Goal: Check status: Check status

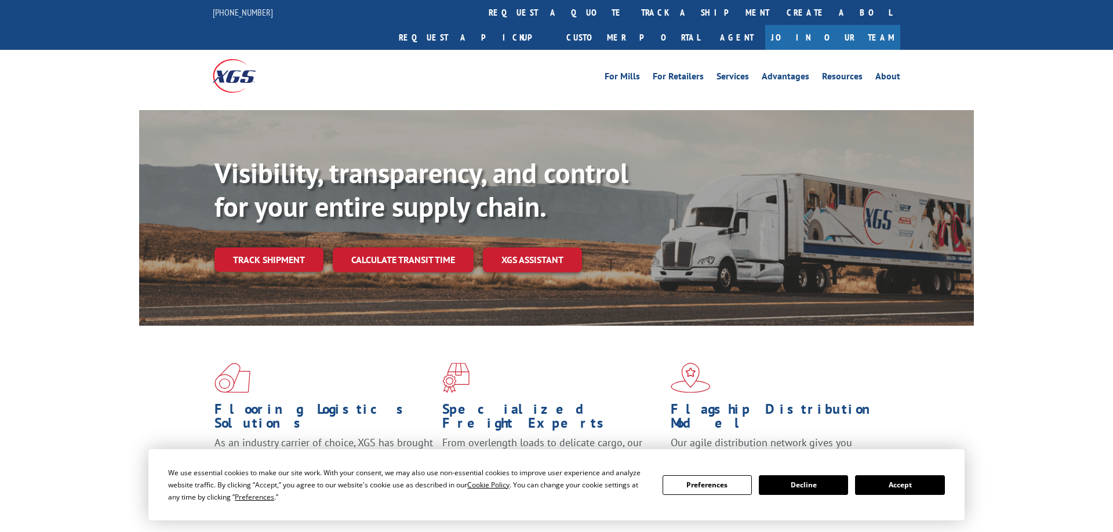
click at [282, 247] on link "Track shipment" at bounding box center [268, 259] width 109 height 24
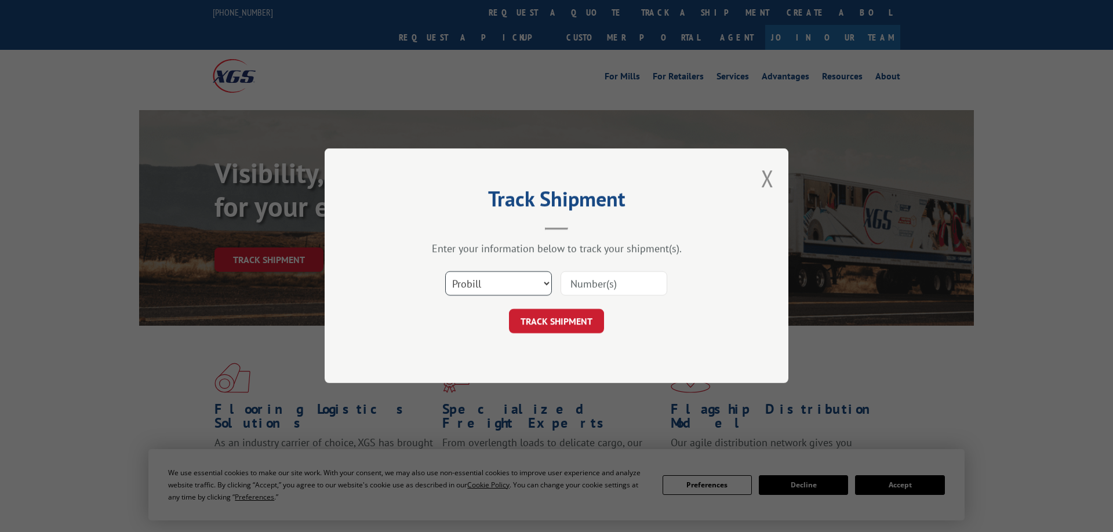
click at [445, 272] on select "Select category... Probill BOL PO" at bounding box center [498, 284] width 107 height 24
select select "bol"
click option "BOL" at bounding box center [0, 0] width 0 height 0
click at [607, 285] on input at bounding box center [613, 284] width 107 height 24
paste input "7056075"
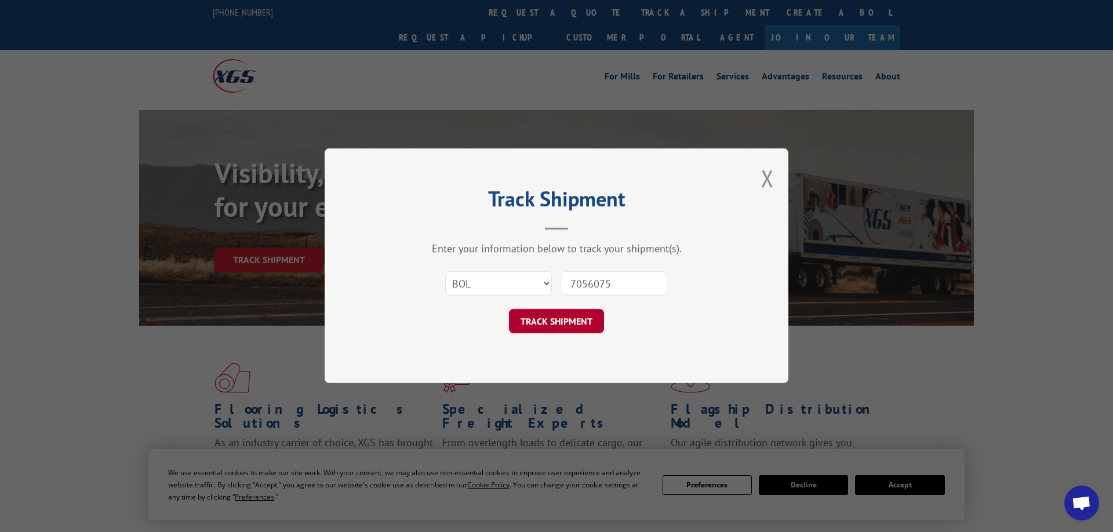
click at [573, 328] on button "TRACK SHIPMENT" at bounding box center [556, 321] width 95 height 24
drag, startPoint x: 593, startPoint y: 287, endPoint x: 294, endPoint y: 288, distance: 299.0
click at [560, 288] on input "7056075" at bounding box center [613, 284] width 107 height 24
type input "7056075"
click at [548, 327] on button "TRACK SHIPMENT" at bounding box center [556, 321] width 95 height 24
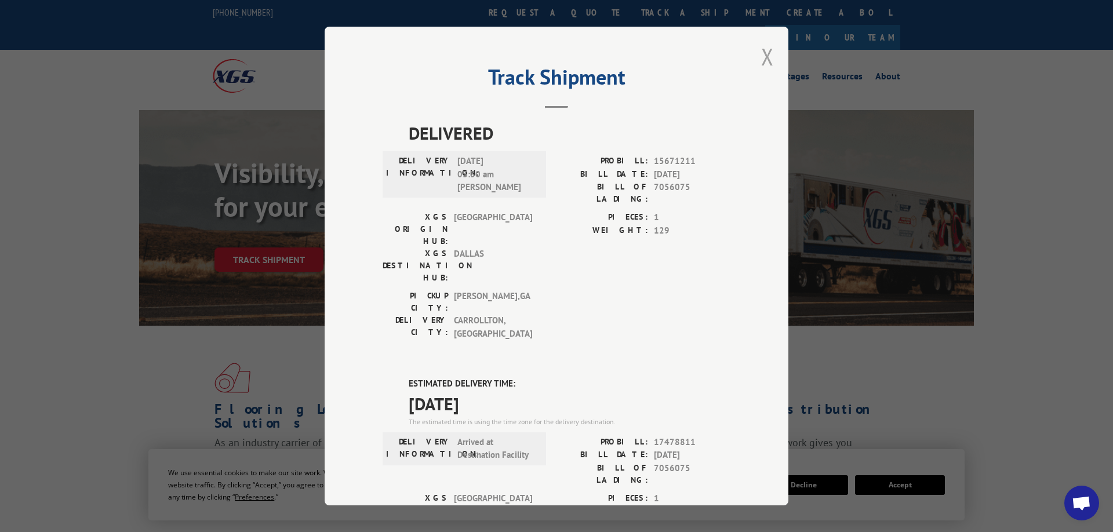
click at [770, 59] on button "Close modal" at bounding box center [767, 56] width 13 height 31
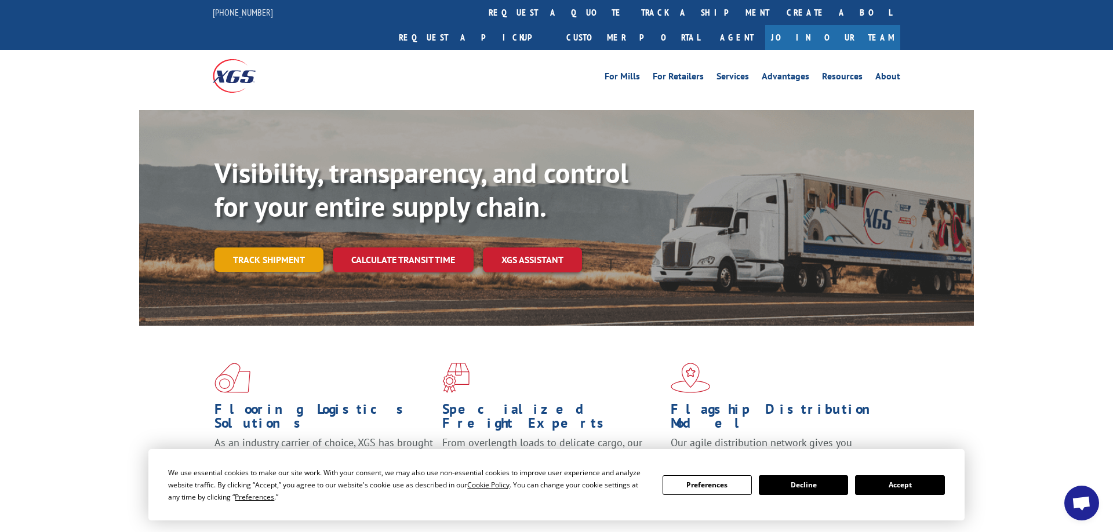
click at [236, 247] on link "Track shipment" at bounding box center [268, 259] width 109 height 24
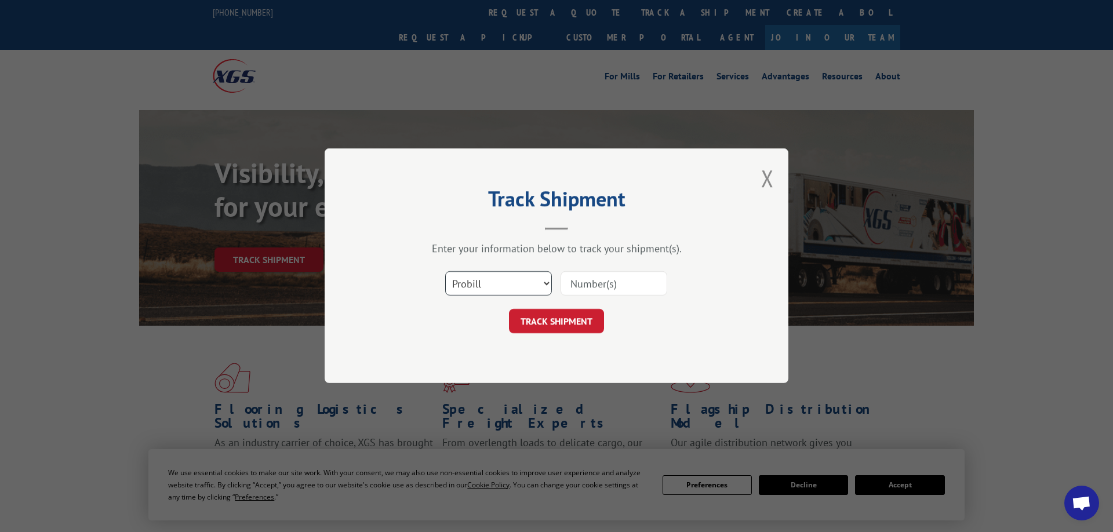
click at [445, 272] on select "Select category... Probill BOL PO" at bounding box center [498, 284] width 107 height 24
select select "bol"
click option "BOL" at bounding box center [0, 0] width 0 height 0
click at [603, 286] on input at bounding box center [613, 284] width 107 height 24
paste input "7056075"
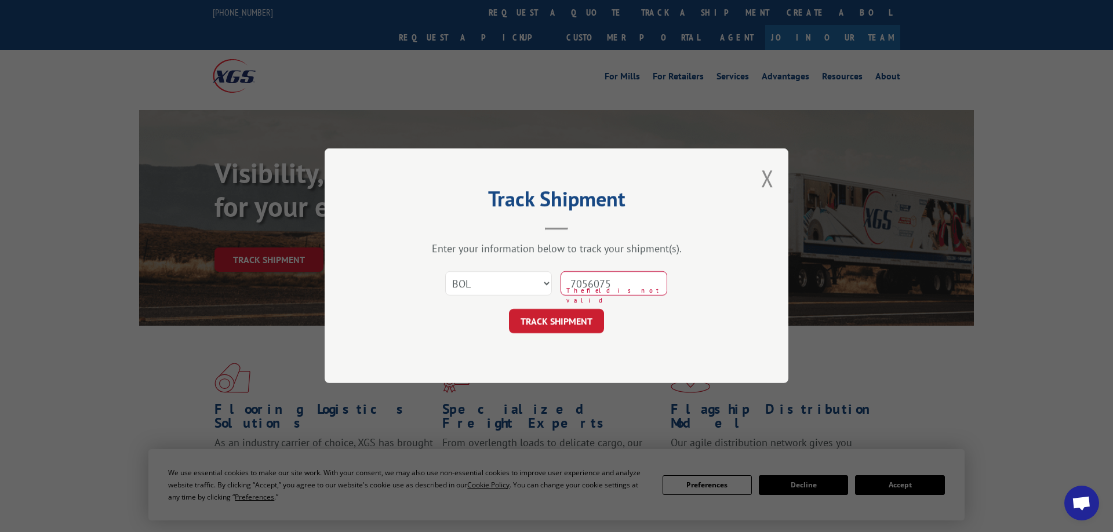
drag, startPoint x: 595, startPoint y: 286, endPoint x: 378, endPoint y: 297, distance: 217.0
click at [560, 296] on input "7056075" at bounding box center [613, 284] width 107 height 24
type input "07056075"
click at [553, 313] on button "TRACK SHIPMENT" at bounding box center [556, 321] width 95 height 24
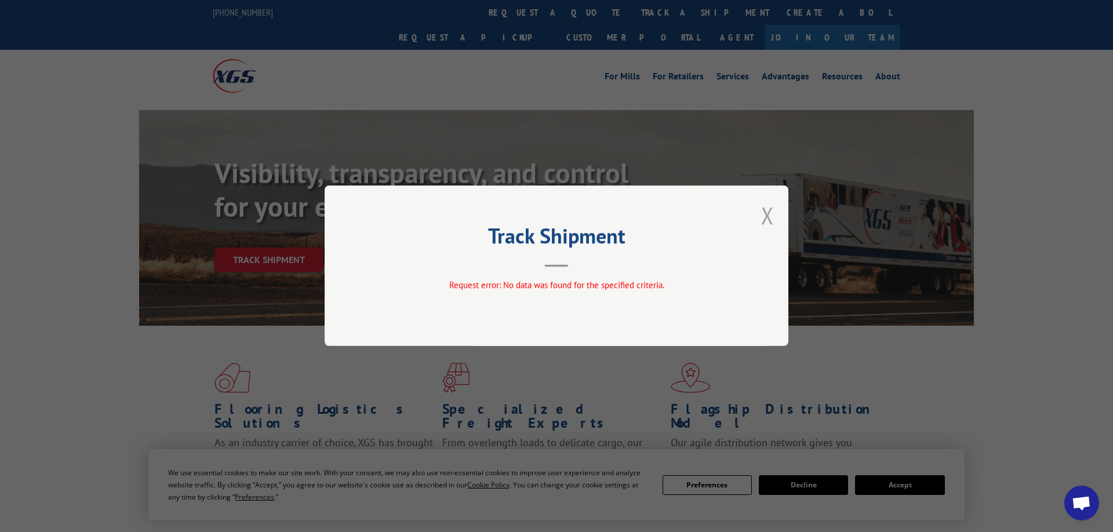
click at [770, 207] on button "Close modal" at bounding box center [767, 215] width 13 height 31
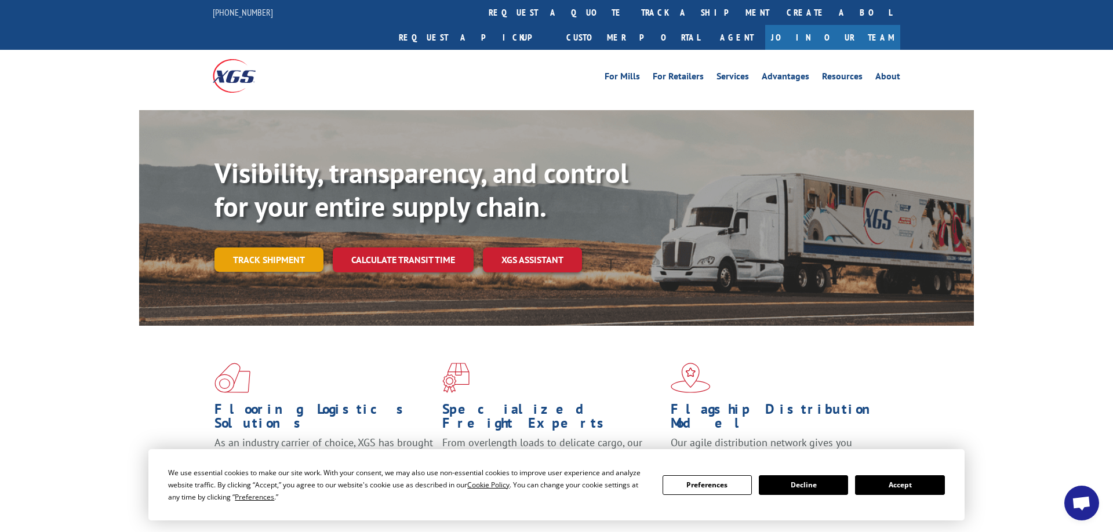
click at [273, 247] on link "Track shipment" at bounding box center [268, 259] width 109 height 24
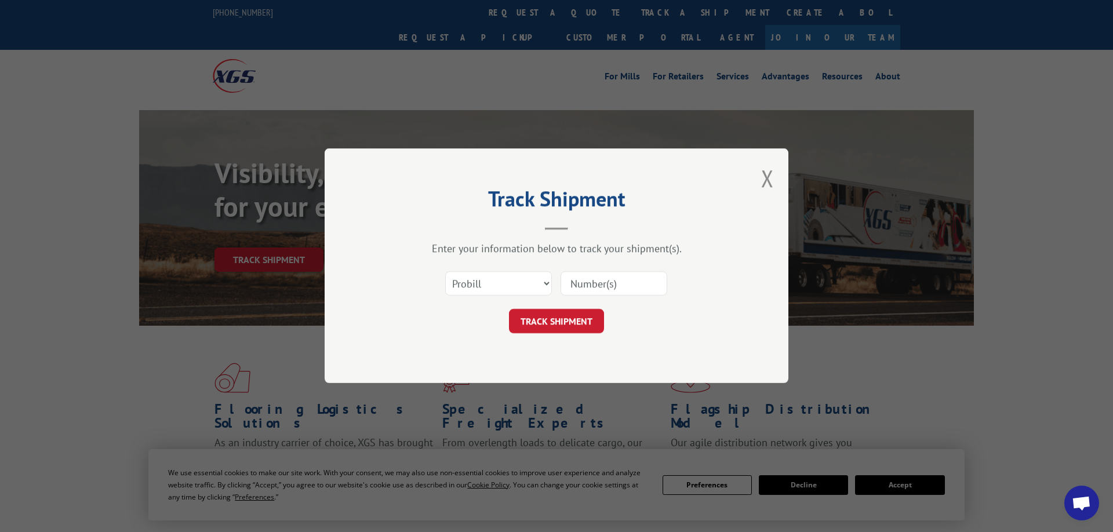
click at [622, 278] on input at bounding box center [613, 284] width 107 height 24
paste input "17478811"
type input "17478811"
click at [564, 315] on button "TRACK SHIPMENT" at bounding box center [556, 321] width 95 height 24
